Goal: Register for event/course

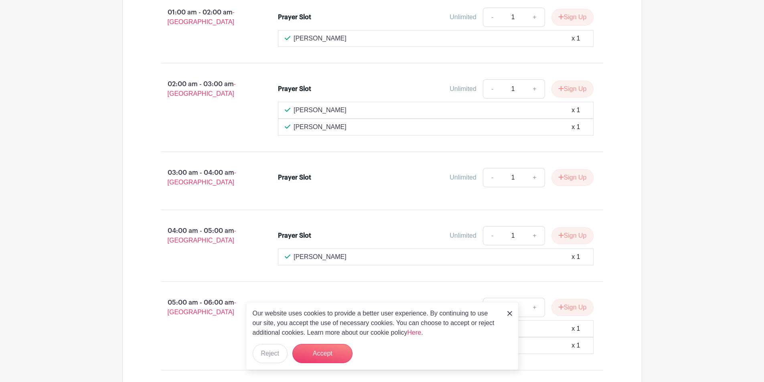
scroll to position [762, 0]
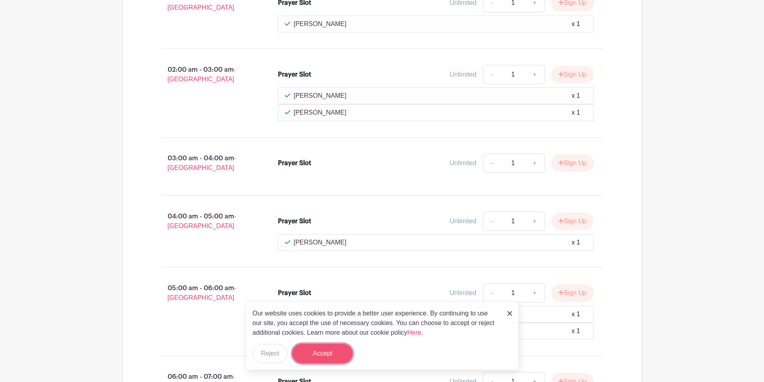
click at [336, 355] on button "Accept" at bounding box center [322, 353] width 60 height 19
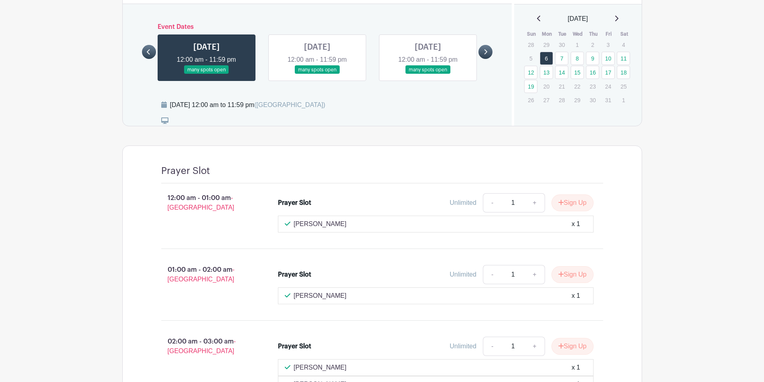
scroll to position [383, 0]
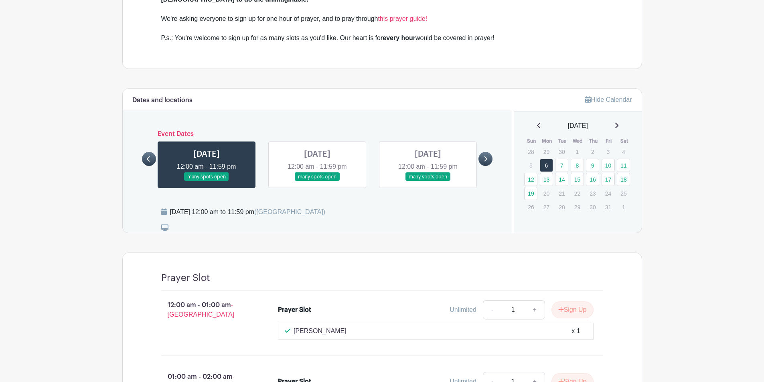
click at [317, 181] on link at bounding box center [317, 181] width 0 height 0
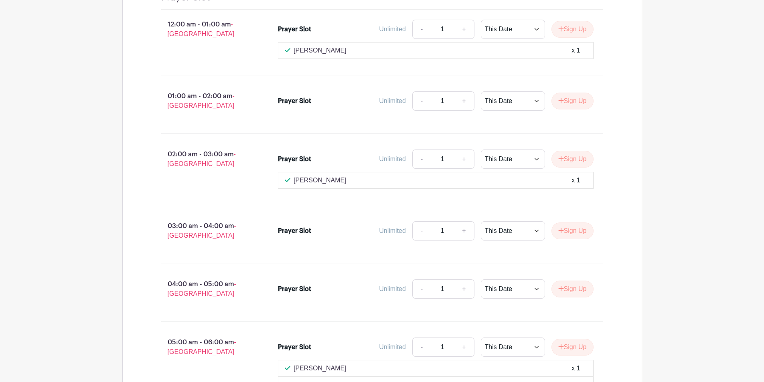
scroll to position [463, 0]
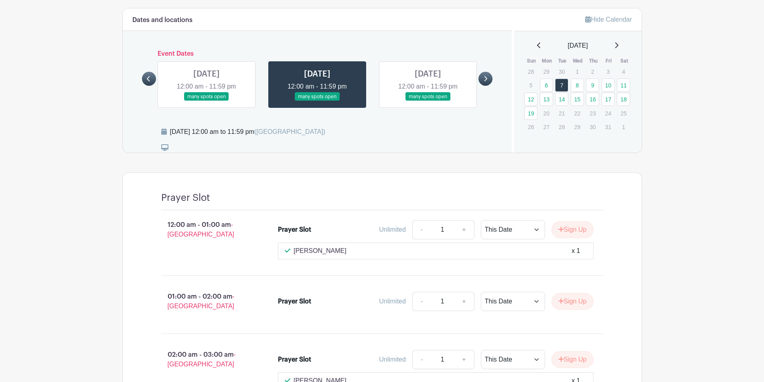
click at [428, 101] on link at bounding box center [428, 101] width 0 height 0
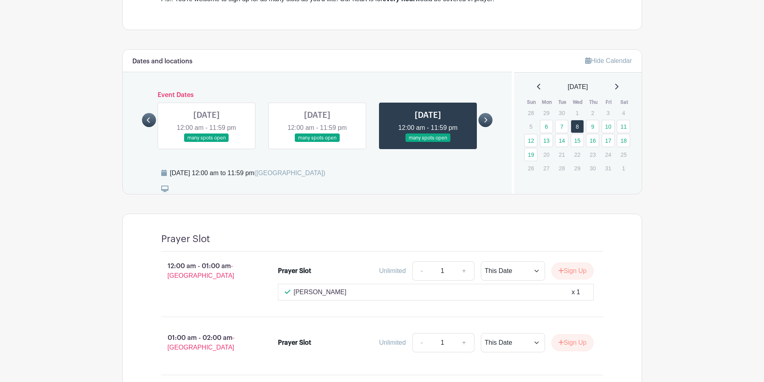
scroll to position [423, 0]
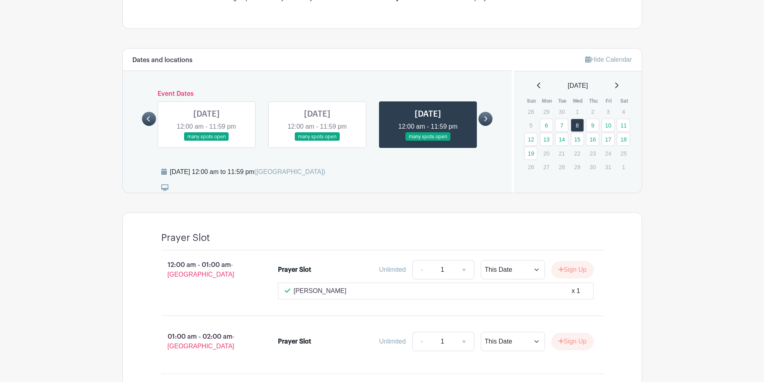
click at [207, 141] on link at bounding box center [207, 141] width 0 height 0
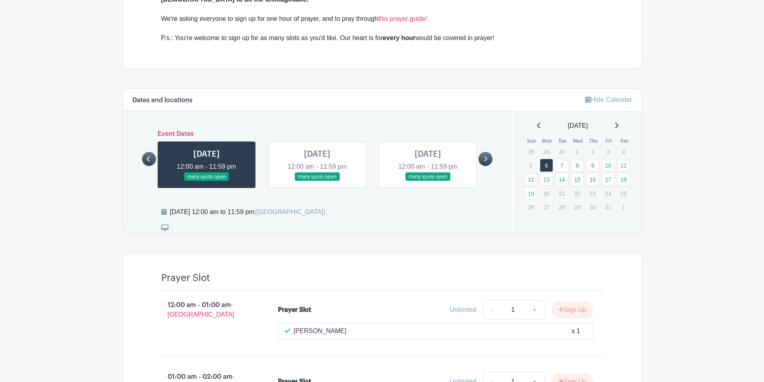
scroll to position [223, 0]
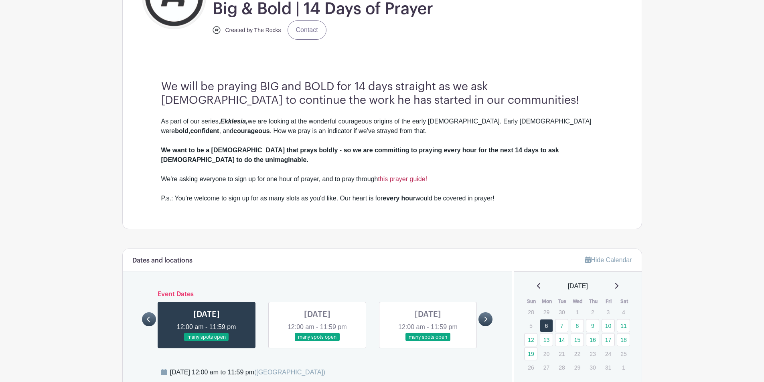
click at [402, 176] on link "this prayer guide!" at bounding box center [402, 179] width 49 height 7
